Goal: Check status: Check status

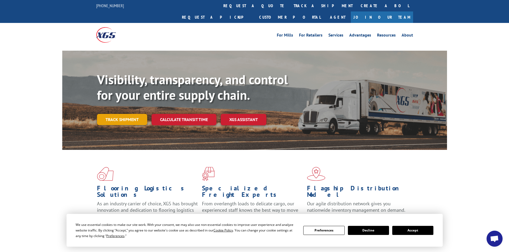
click at [132, 114] on link "Track shipment" at bounding box center [122, 119] width 50 height 11
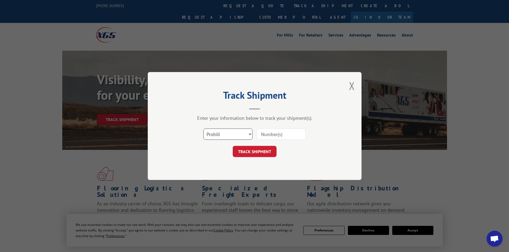
click at [222, 133] on select "Select category... Probill BOL PO" at bounding box center [227, 134] width 49 height 11
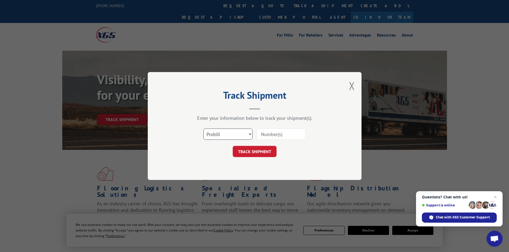
select select "po"
click at [203, 129] on select "Select category... Probill BOL PO" at bounding box center [227, 134] width 49 height 11
click at [272, 137] on input at bounding box center [280, 134] width 49 height 11
paste input "32501020"
type input "32501020"
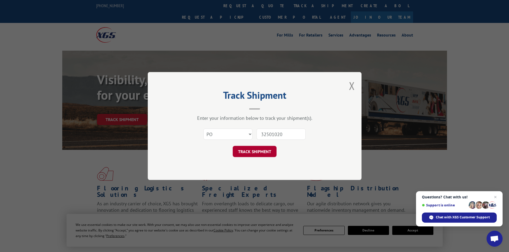
click at [262, 151] on button "TRACK SHIPMENT" at bounding box center [255, 151] width 44 height 11
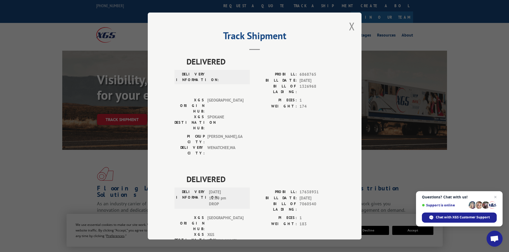
click at [353, 26] on div "Track Shipment DELIVERED DELIVERY INFORMATION: PROBILL: 6868765 BILL DATE: [DAT…" at bounding box center [255, 126] width 214 height 227
click at [352, 29] on button "Close modal" at bounding box center [352, 26] width 6 height 14
